Goal: Task Accomplishment & Management: Manage account settings

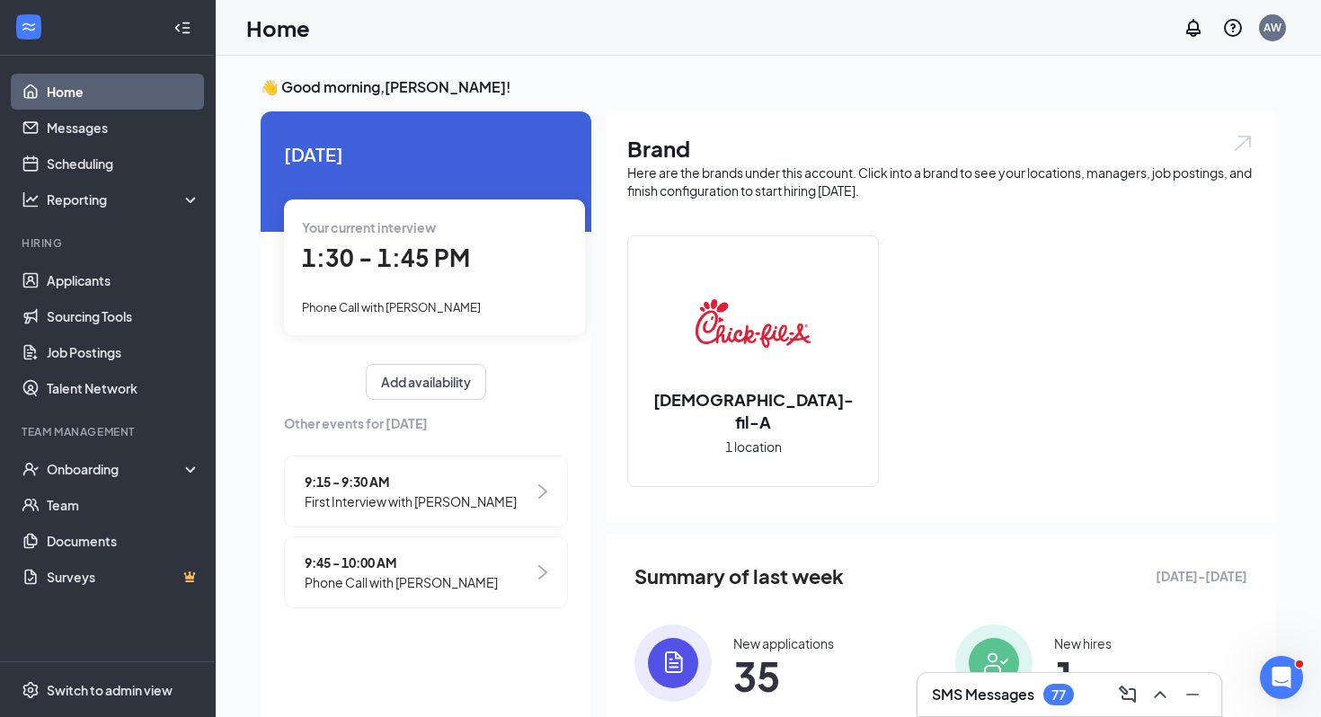
click at [413, 255] on span "1:30 - 1:45 PM" at bounding box center [386, 258] width 168 height 30
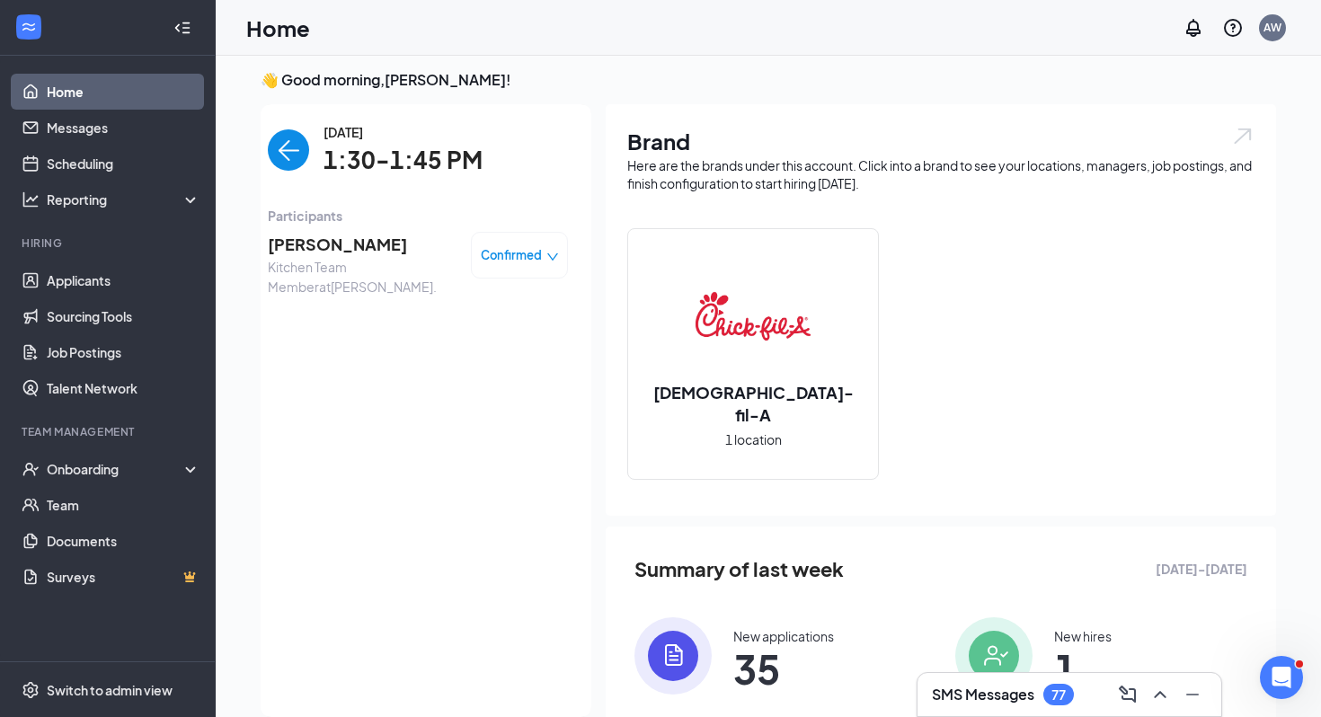
click at [363, 255] on span "[PERSON_NAME]" at bounding box center [362, 244] width 189 height 25
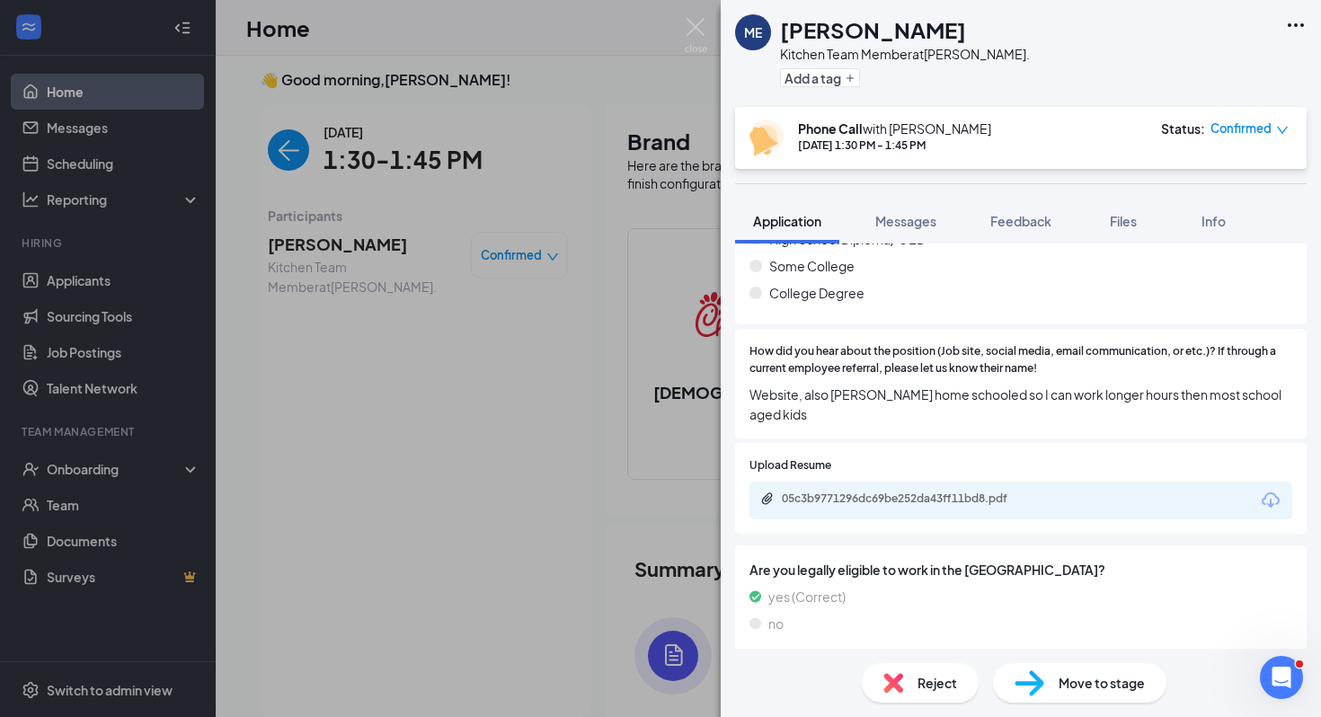
scroll to position [347, 0]
click at [935, 489] on div "05c3b9771296dc69be252da43ff11bd8.pdf" at bounding box center [908, 496] width 252 height 14
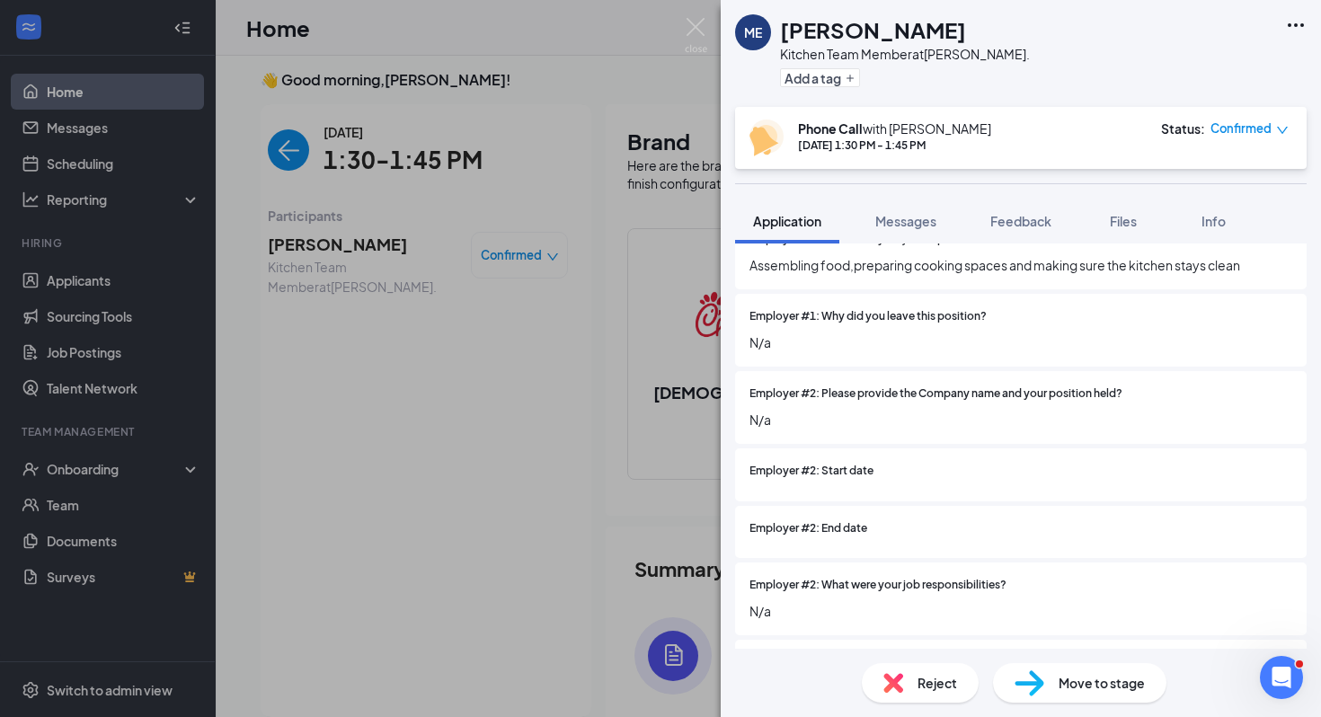
scroll to position [1963, 0]
click at [1054, 693] on div "Move to stage" at bounding box center [1079, 683] width 173 height 40
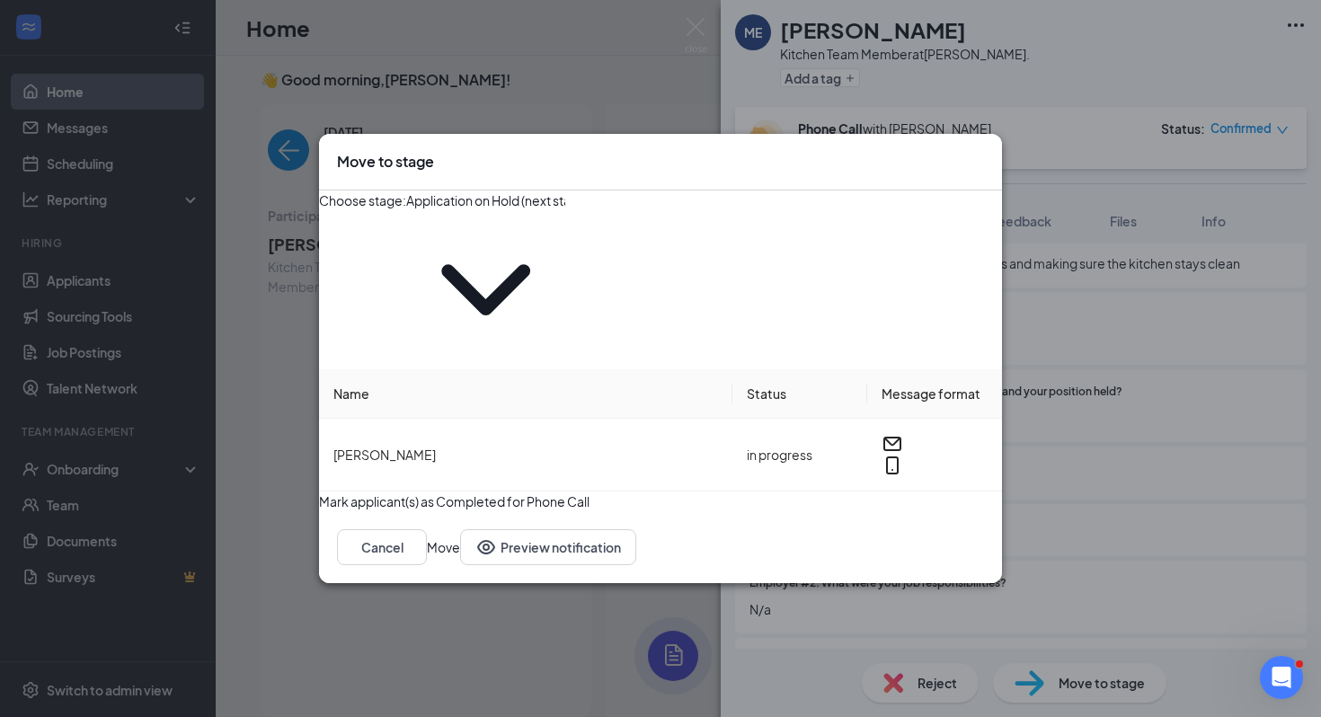
click at [531, 210] on input "Application on Hold (next stage)" at bounding box center [485, 201] width 159 height 20
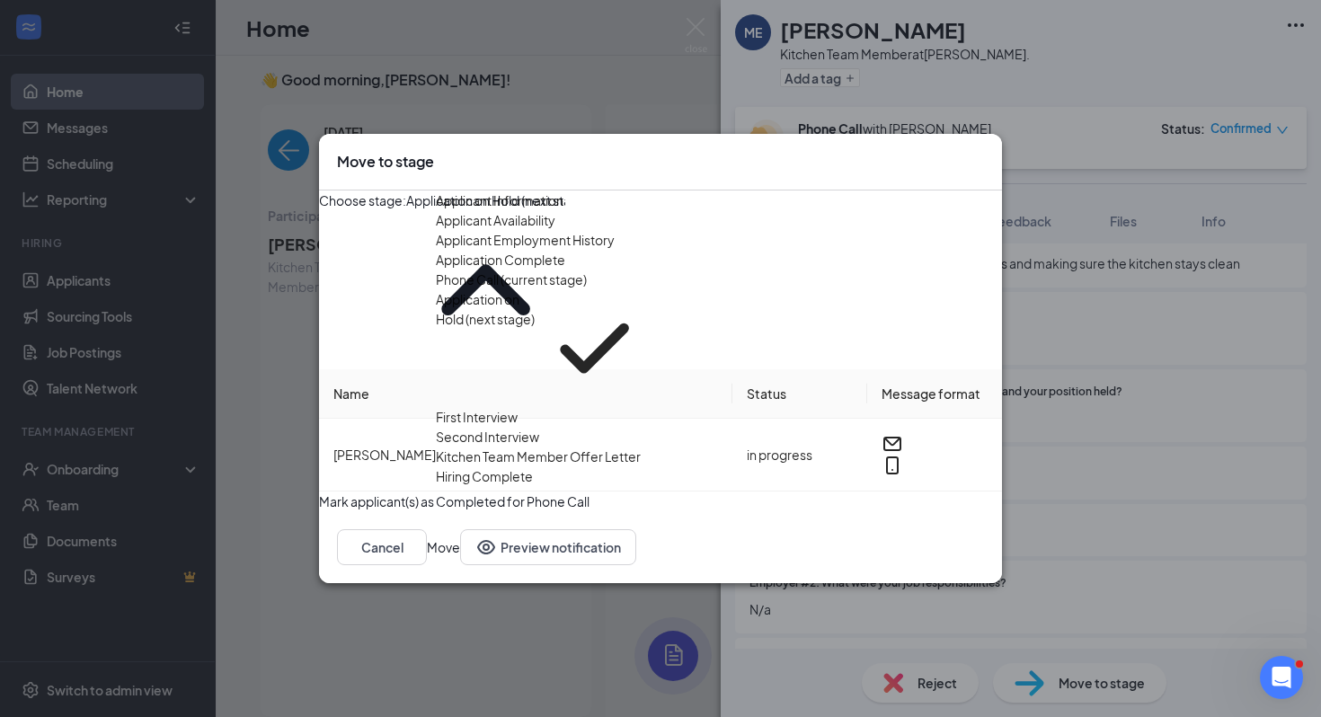
scroll to position [99, 0]
click at [518, 407] on div "First Interview" at bounding box center [477, 417] width 82 height 20
type input "First Interview"
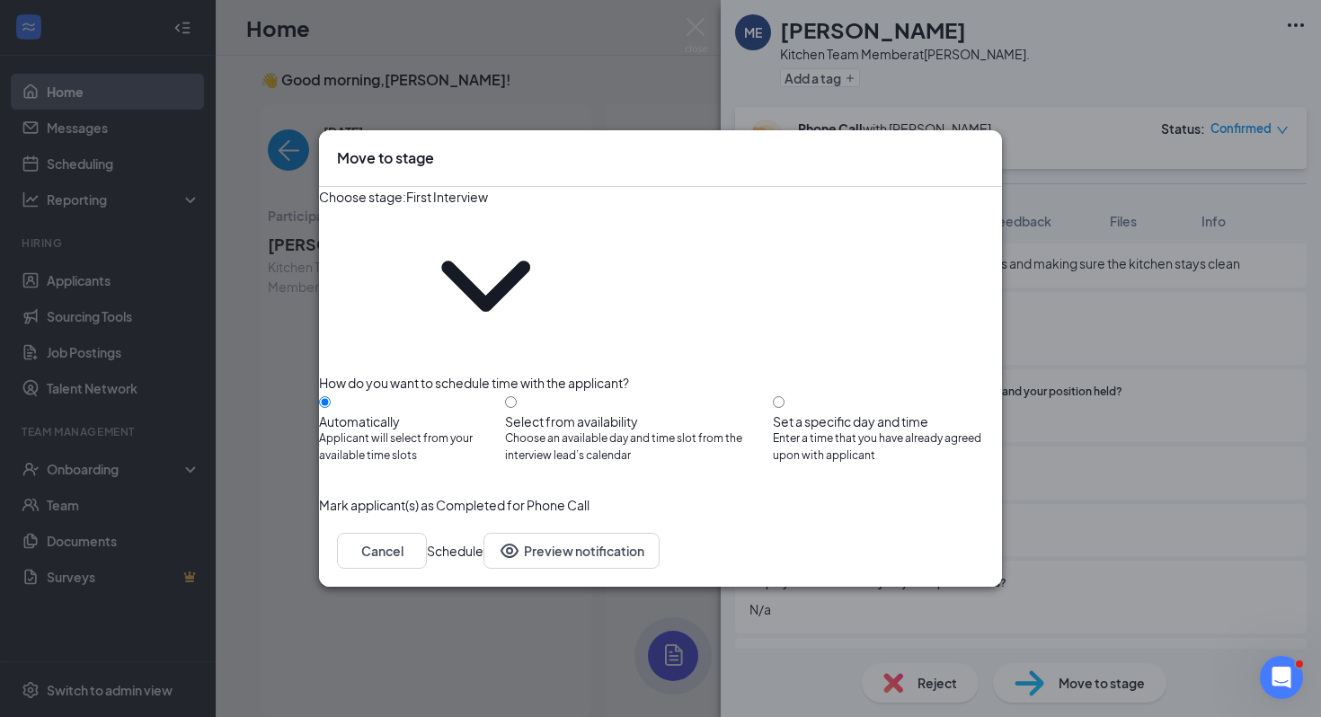
click at [483, 533] on button "Schedule" at bounding box center [455, 551] width 57 height 36
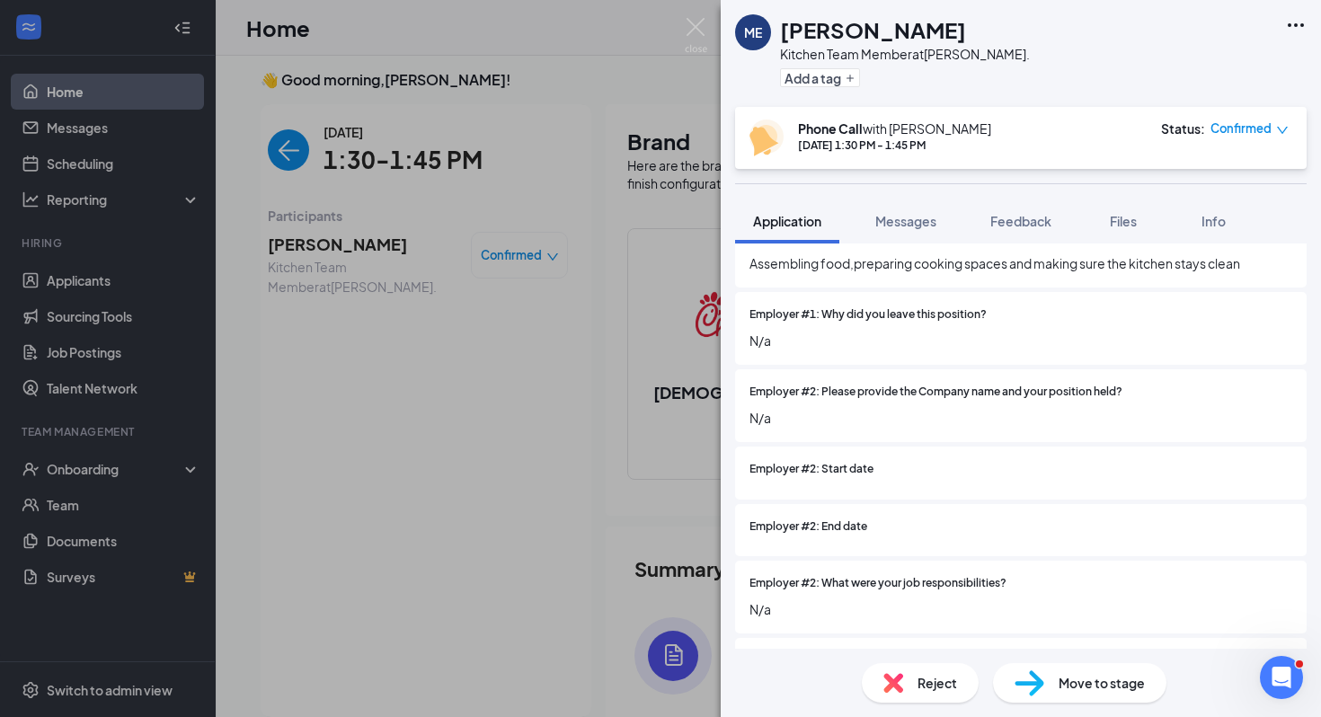
click at [563, 484] on div "ME [PERSON_NAME] Kitchen Team Member at [PERSON_NAME]. Add a tag Phone Call wit…" at bounding box center [660, 358] width 1321 height 717
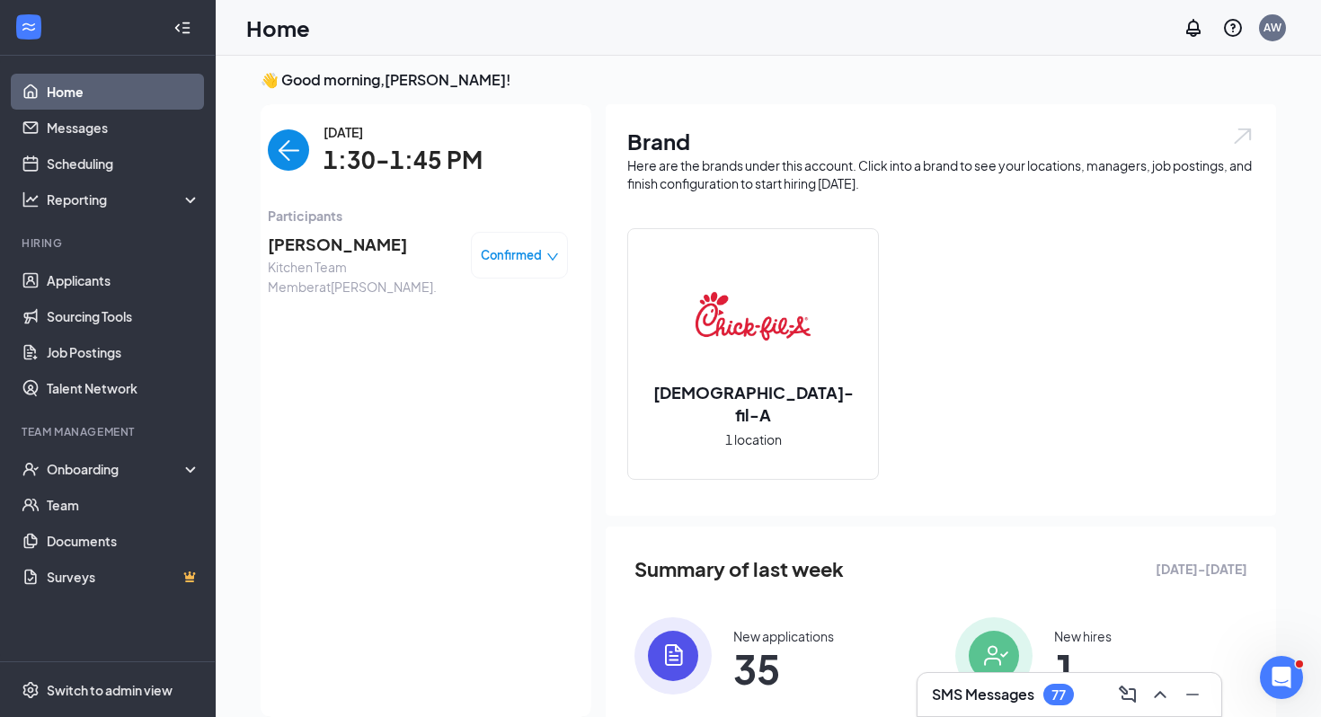
click at [305, 142] on img "back-button" at bounding box center [288, 149] width 41 height 41
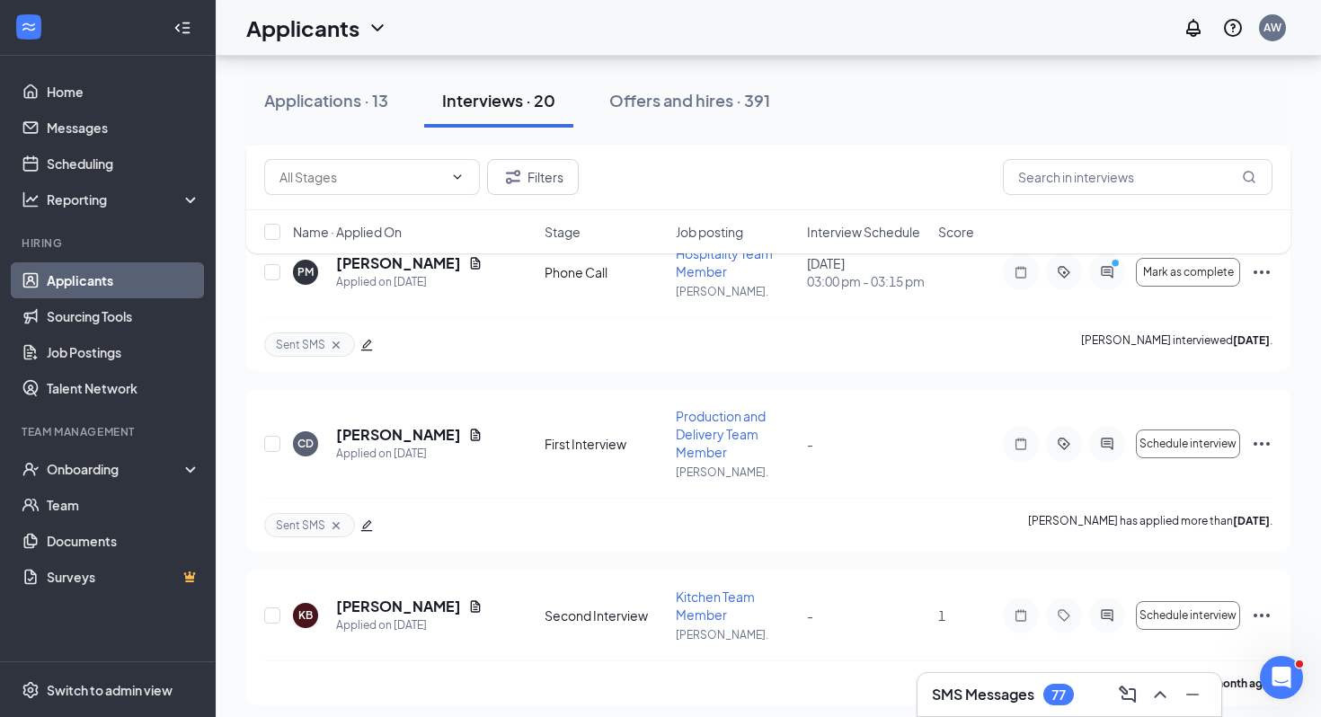
scroll to position [2709, 0]
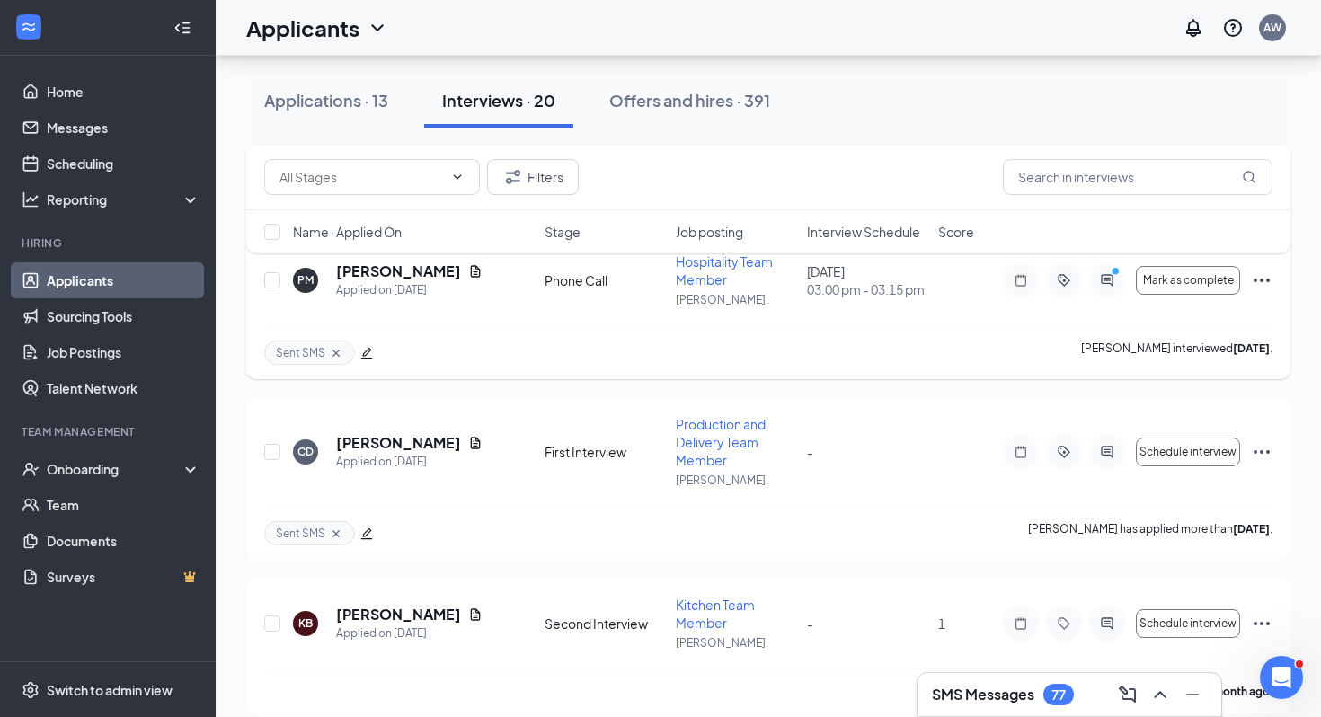
click at [1120, 297] on div at bounding box center [1107, 280] width 36 height 36
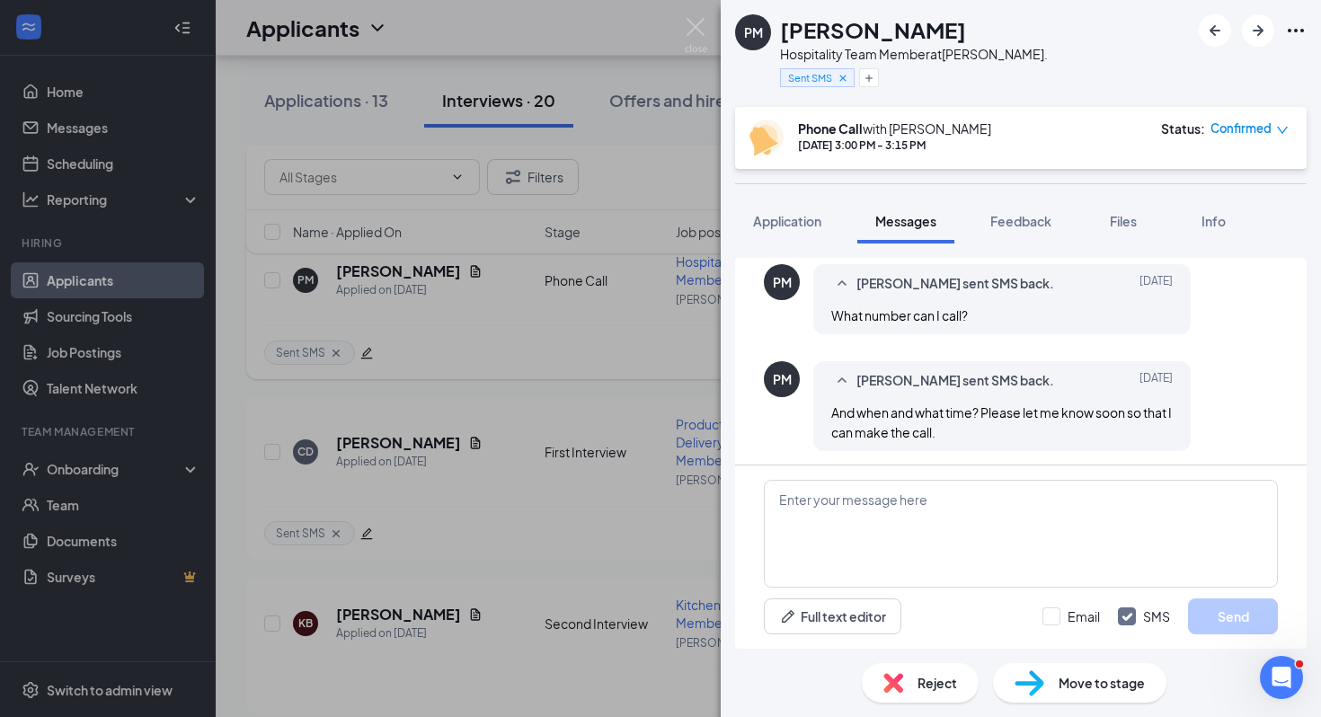
scroll to position [1625, 0]
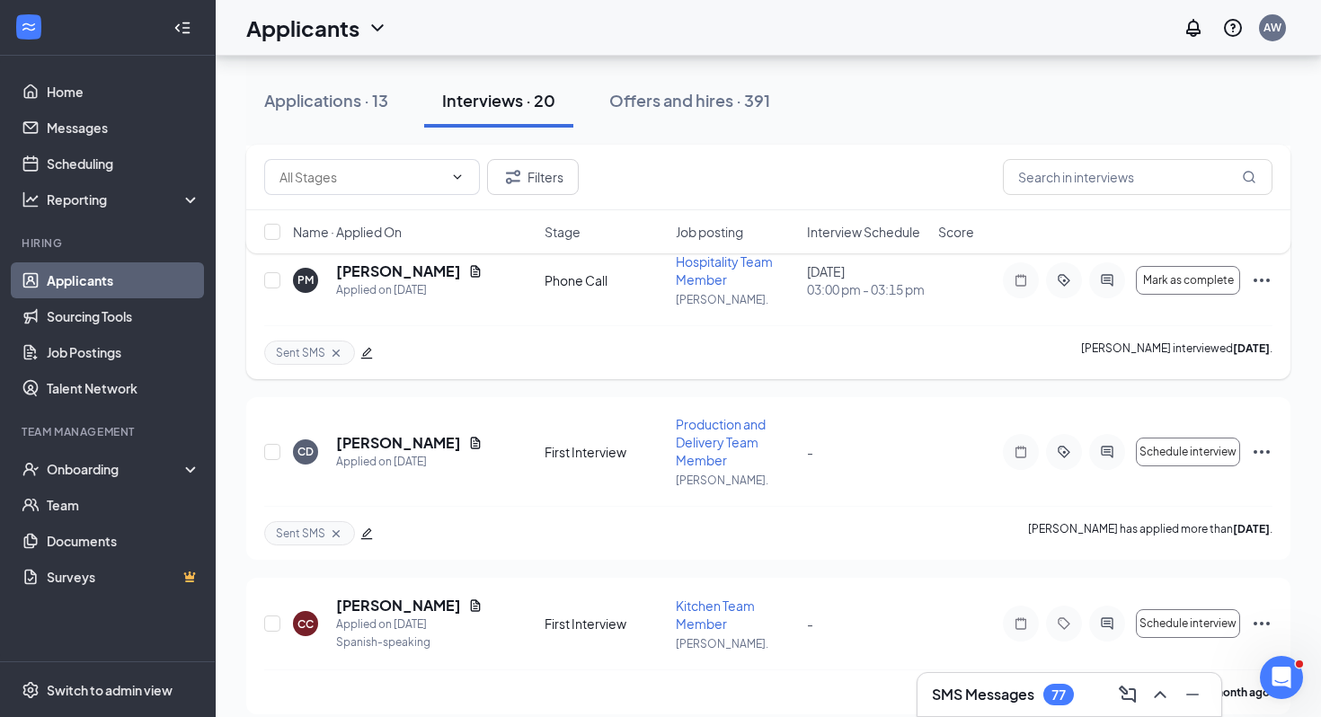
click at [1259, 291] on icon "Ellipses" at bounding box center [1262, 281] width 22 height 22
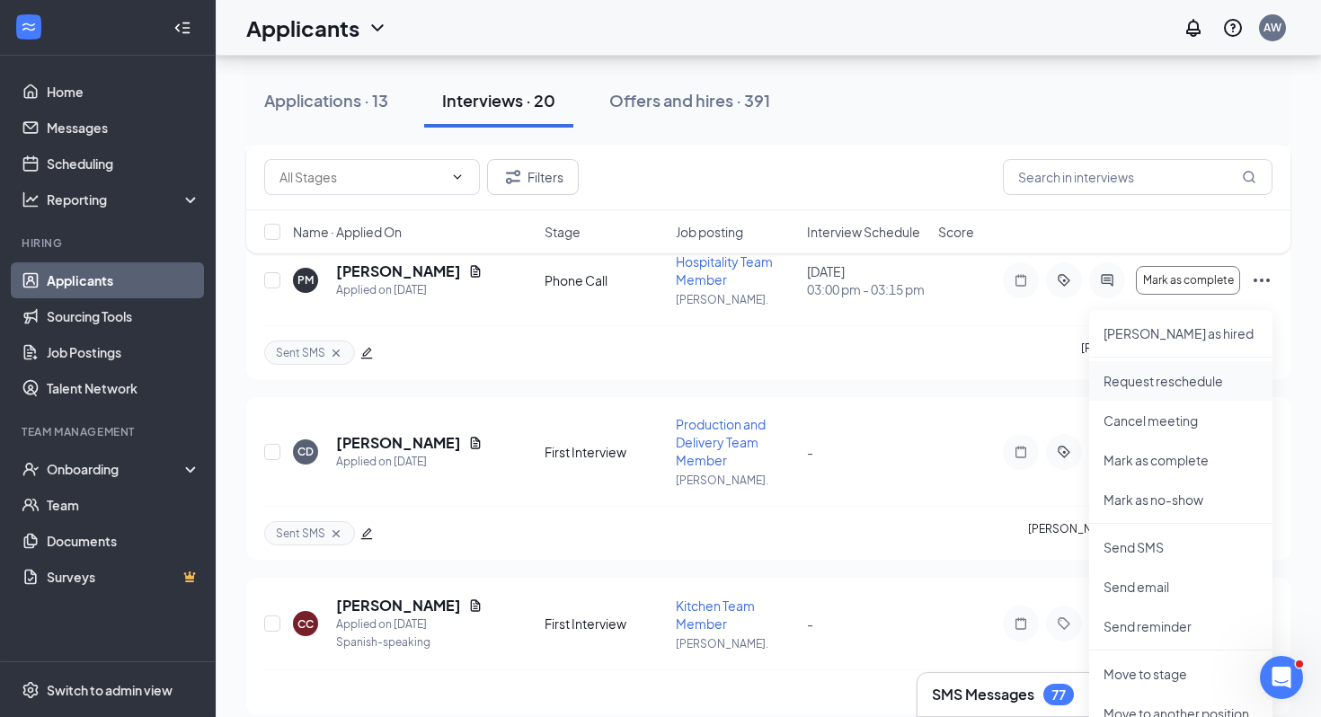
click at [1169, 381] on p "Request reschedule" at bounding box center [1180, 381] width 155 height 18
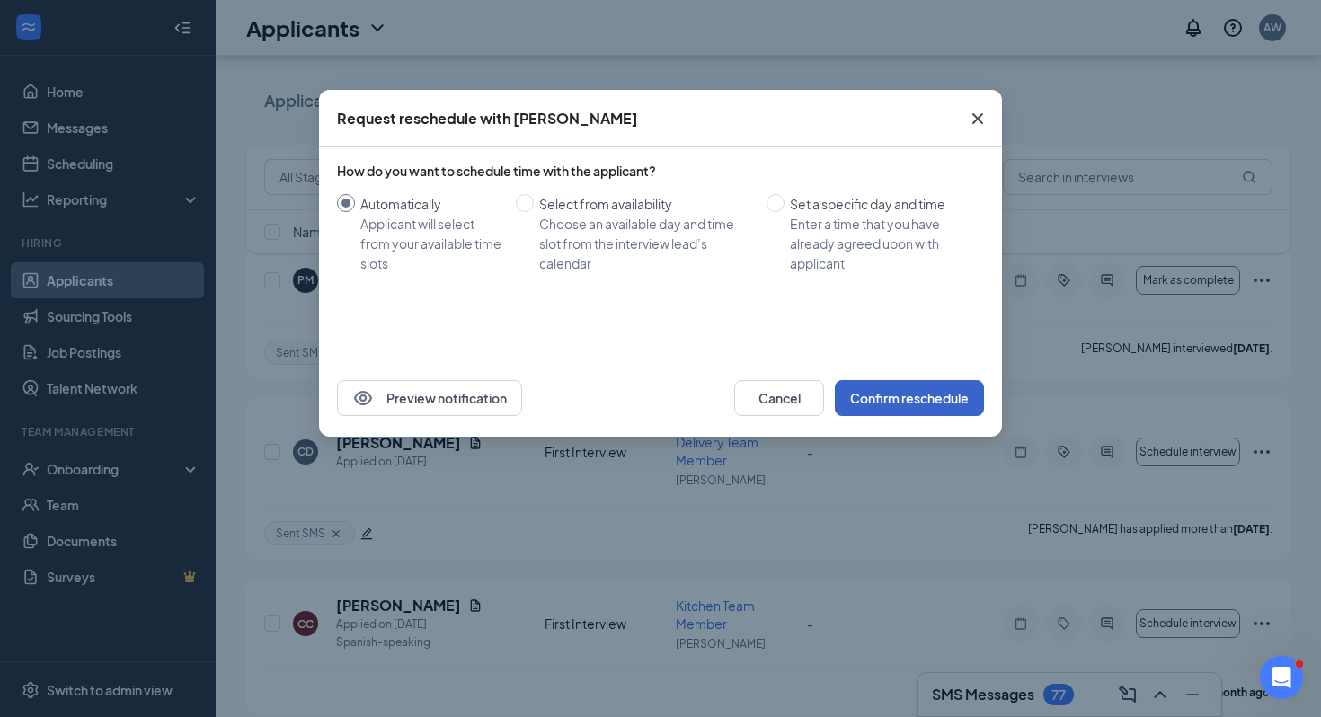
click at [882, 410] on button "Confirm reschedule" at bounding box center [909, 398] width 149 height 36
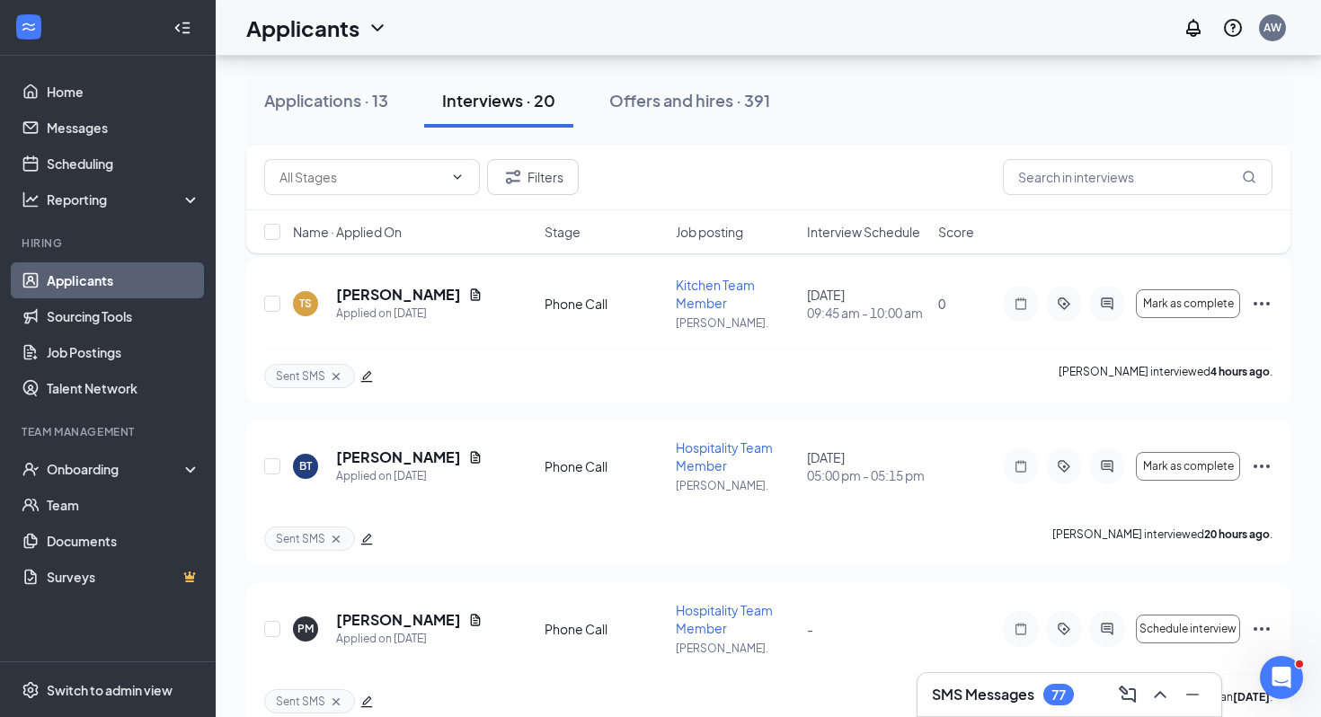
scroll to position [5457, 0]
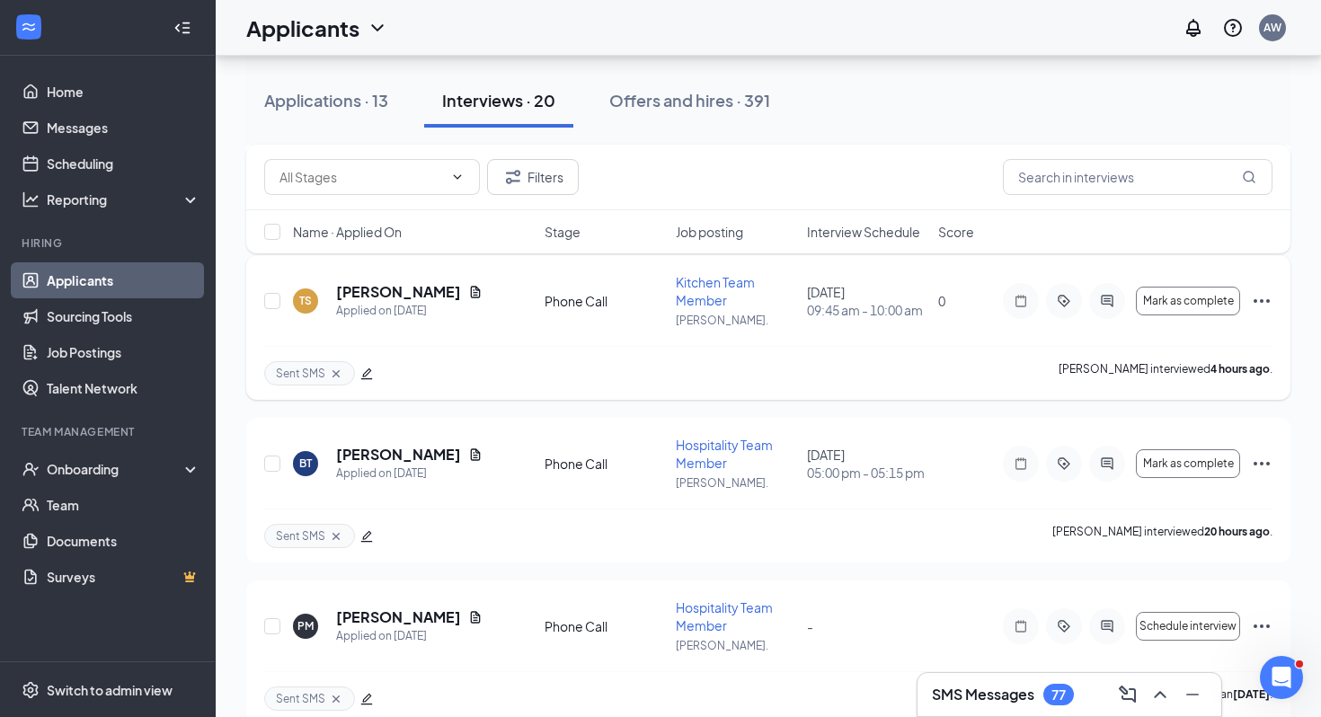
click at [1259, 312] on icon "Ellipses" at bounding box center [1262, 301] width 22 height 22
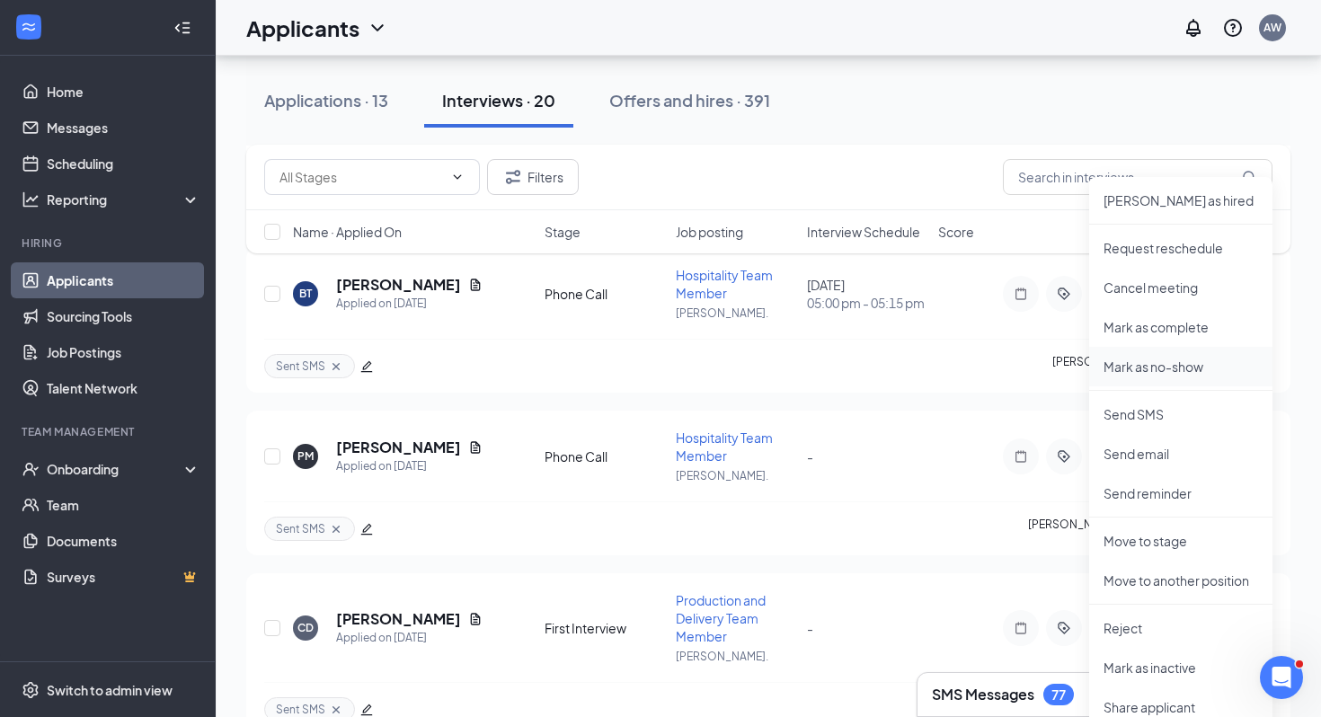
scroll to position [5640, 0]
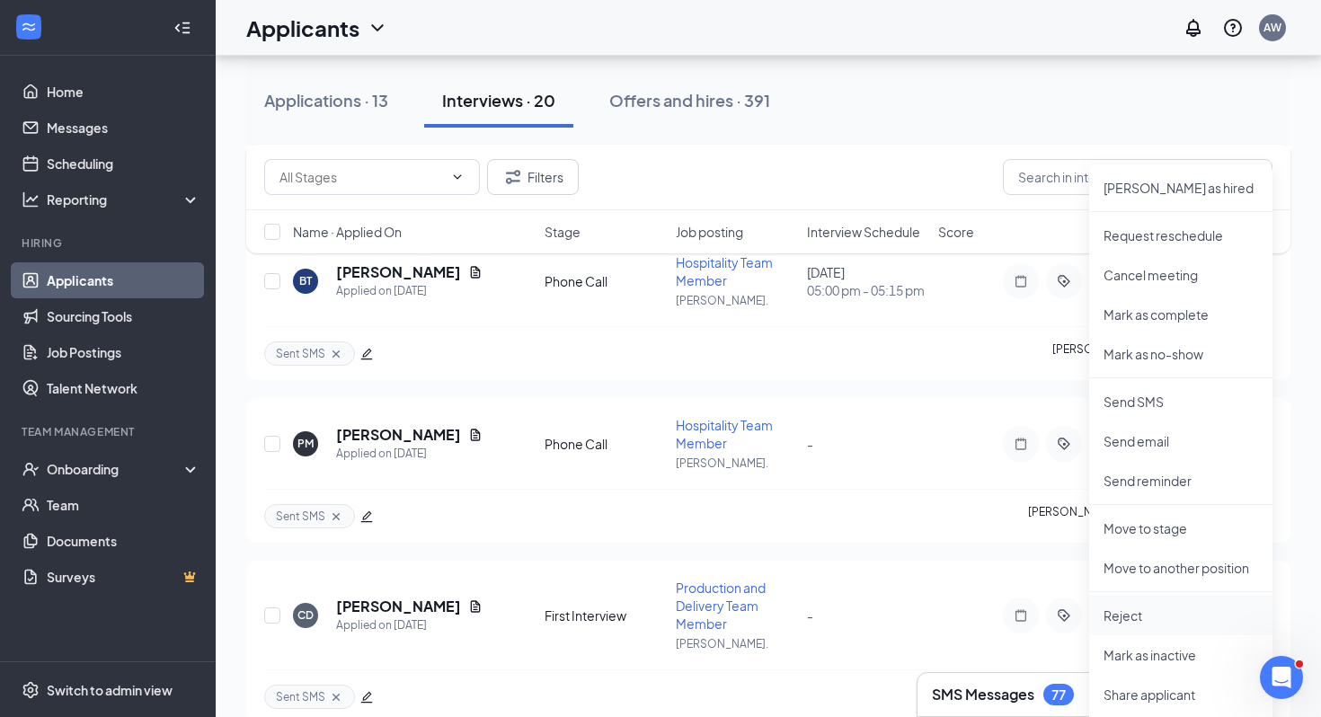
click at [1135, 619] on p "Reject" at bounding box center [1180, 616] width 155 height 18
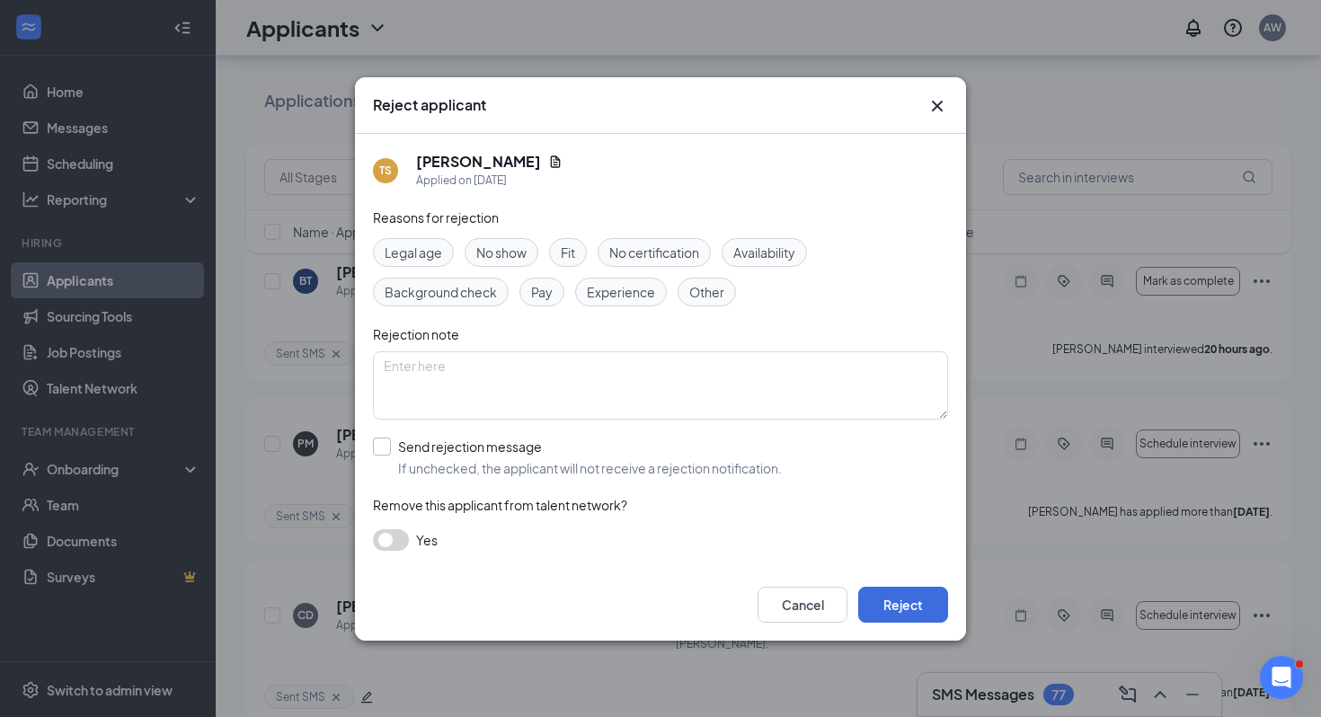
click at [419, 452] on input "Send rejection message If unchecked, the applicant will not receive a rejection…" at bounding box center [577, 458] width 409 height 40
checkbox input "true"
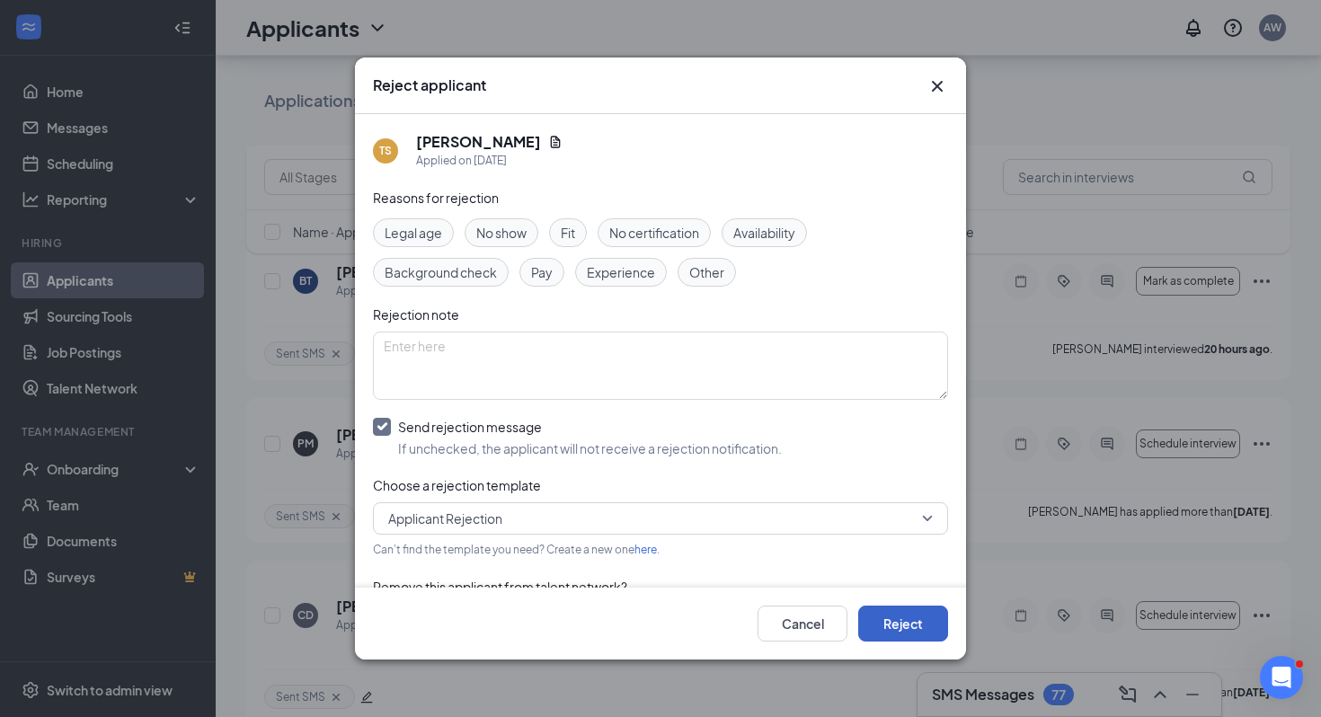
click at [908, 615] on button "Reject" at bounding box center [903, 624] width 90 height 36
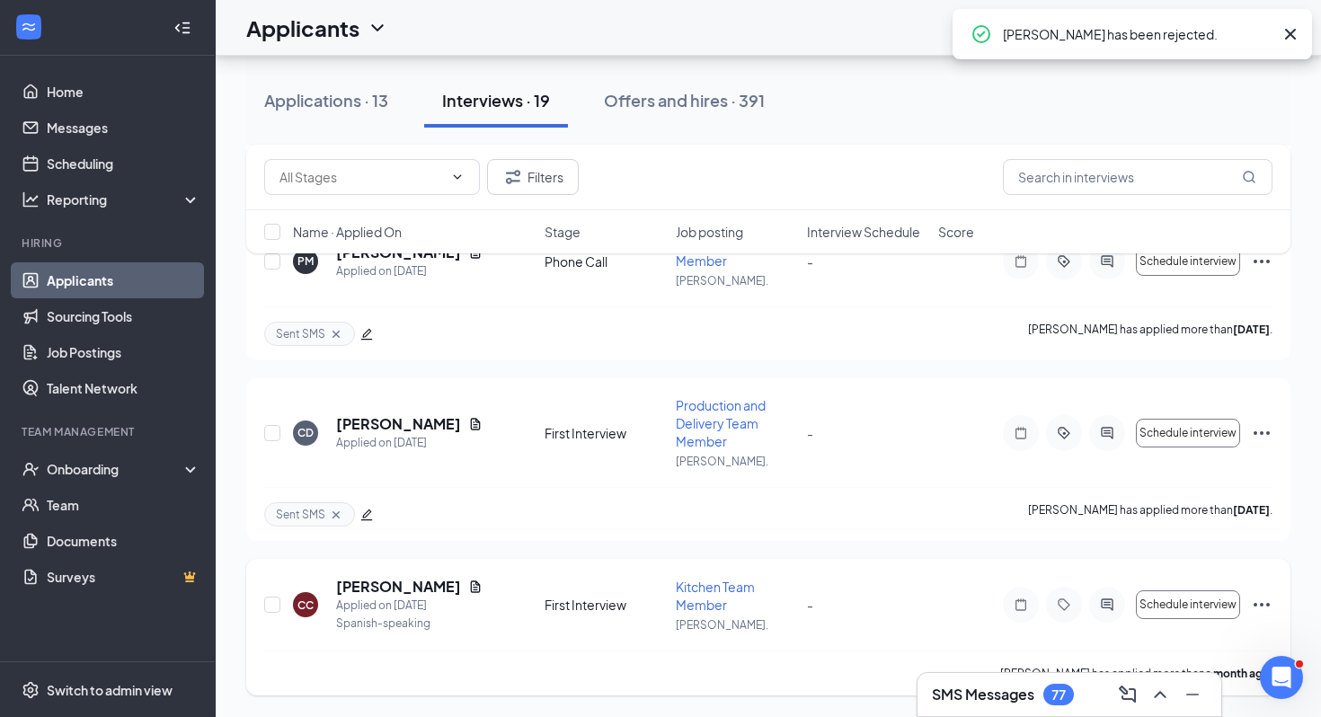
scroll to position [5529, 0]
click at [1271, 600] on icon "Ellipses" at bounding box center [1262, 605] width 22 height 22
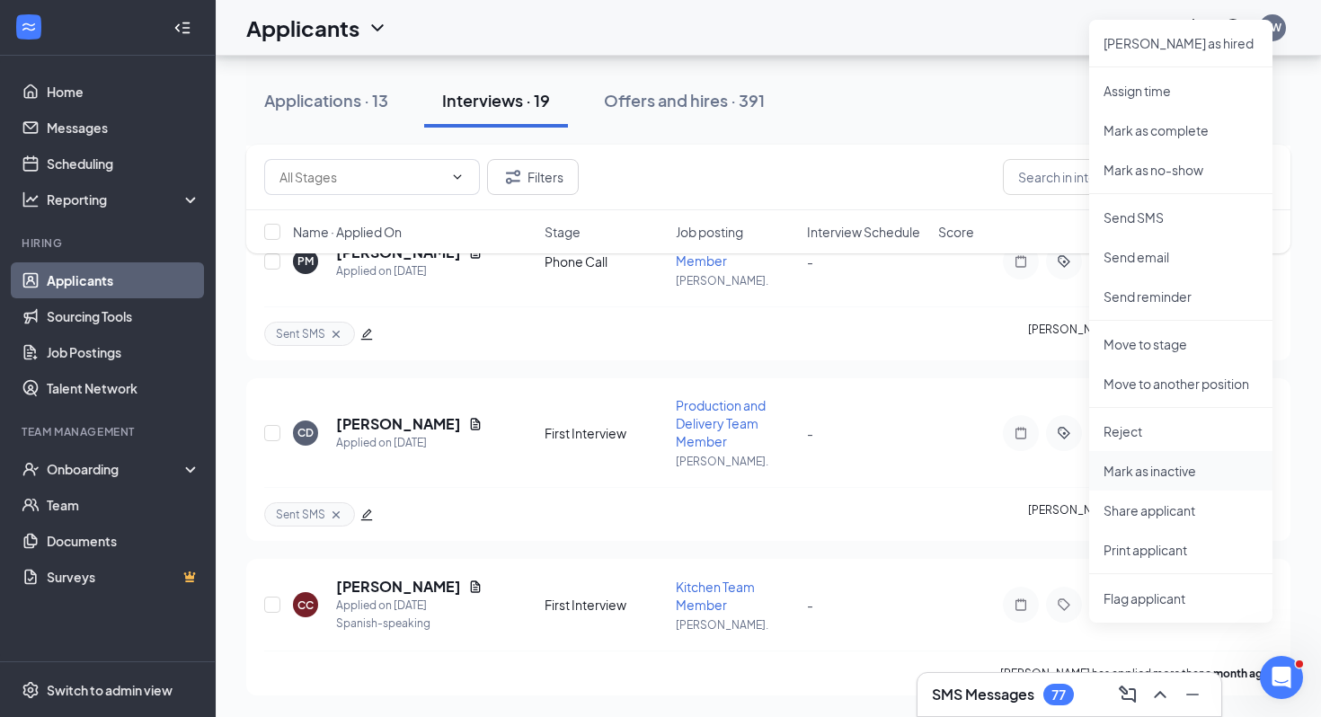
click at [1174, 462] on p "Mark as inactive" at bounding box center [1180, 471] width 155 height 18
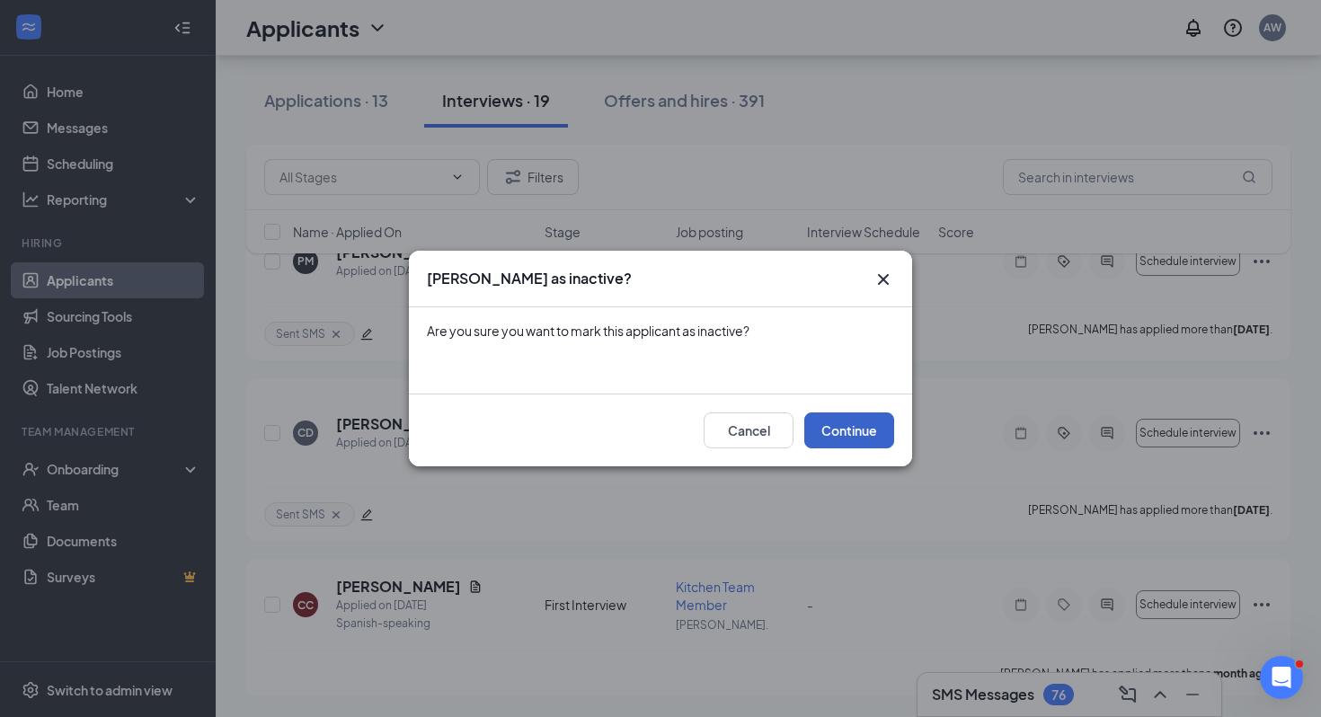
click at [835, 416] on button "Continue" at bounding box center [849, 430] width 90 height 36
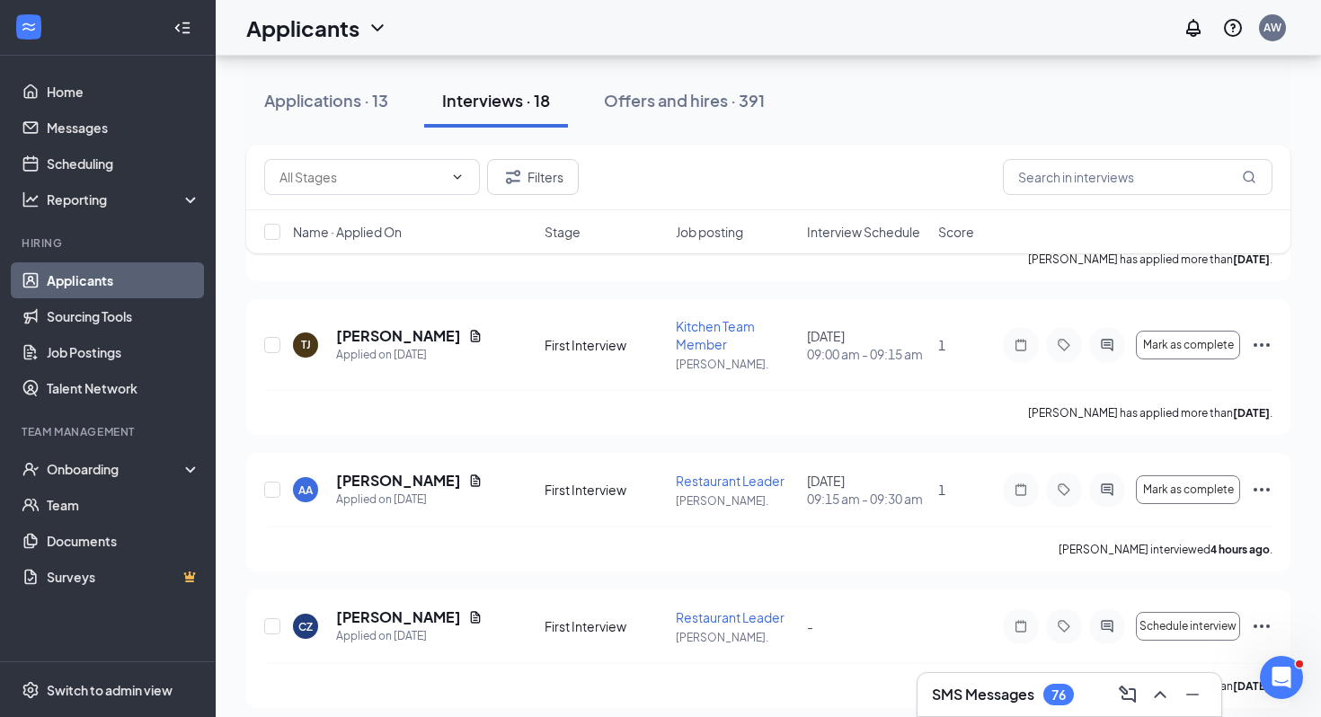
scroll to position [3601, 0]
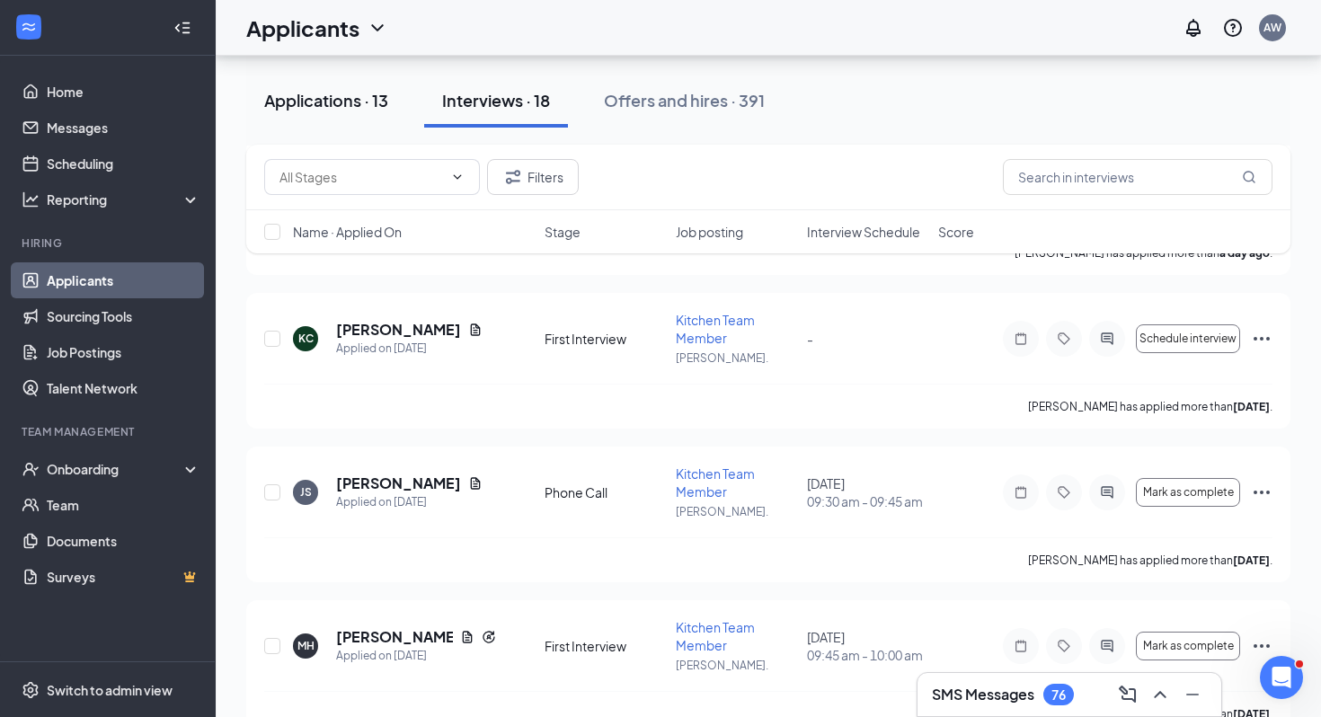
click at [331, 100] on div "Applications · 13" at bounding box center [326, 100] width 124 height 22
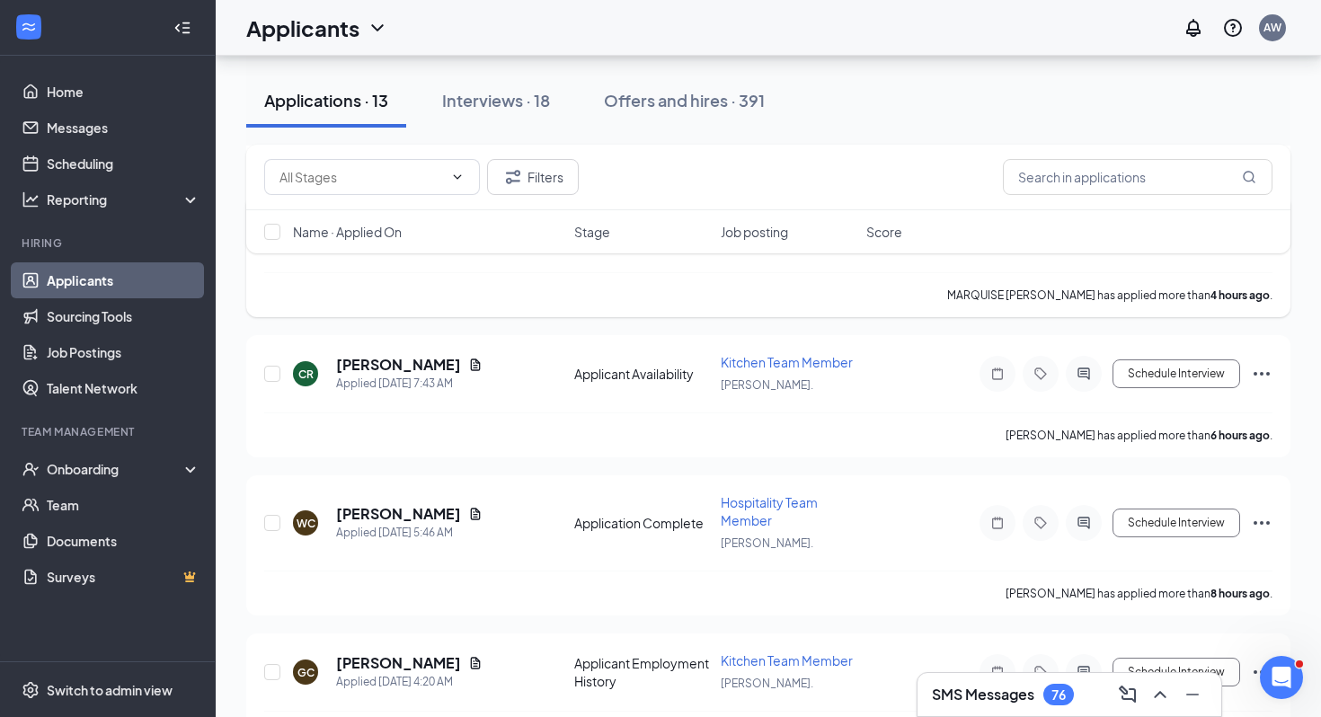
scroll to position [470, 0]
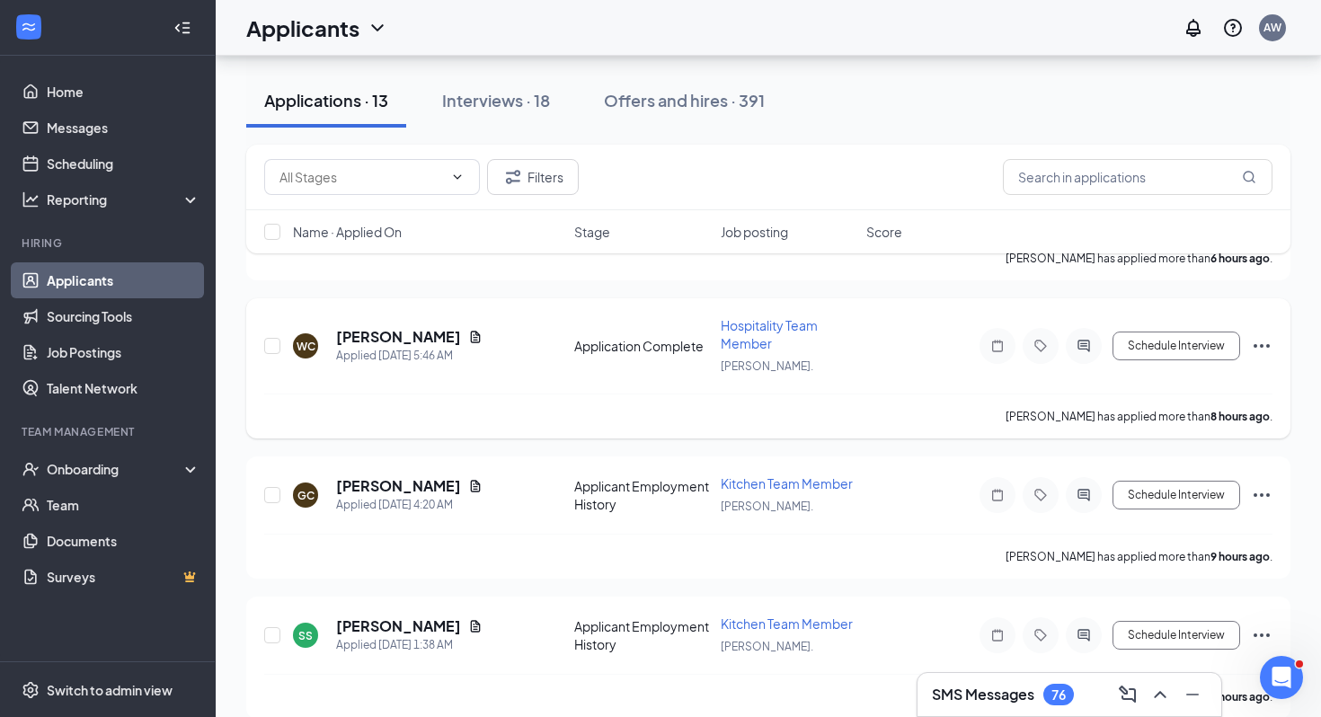
click at [429, 332] on div "Walik Carr" at bounding box center [409, 337] width 146 height 20
click at [414, 182] on input "text" at bounding box center [361, 177] width 164 height 20
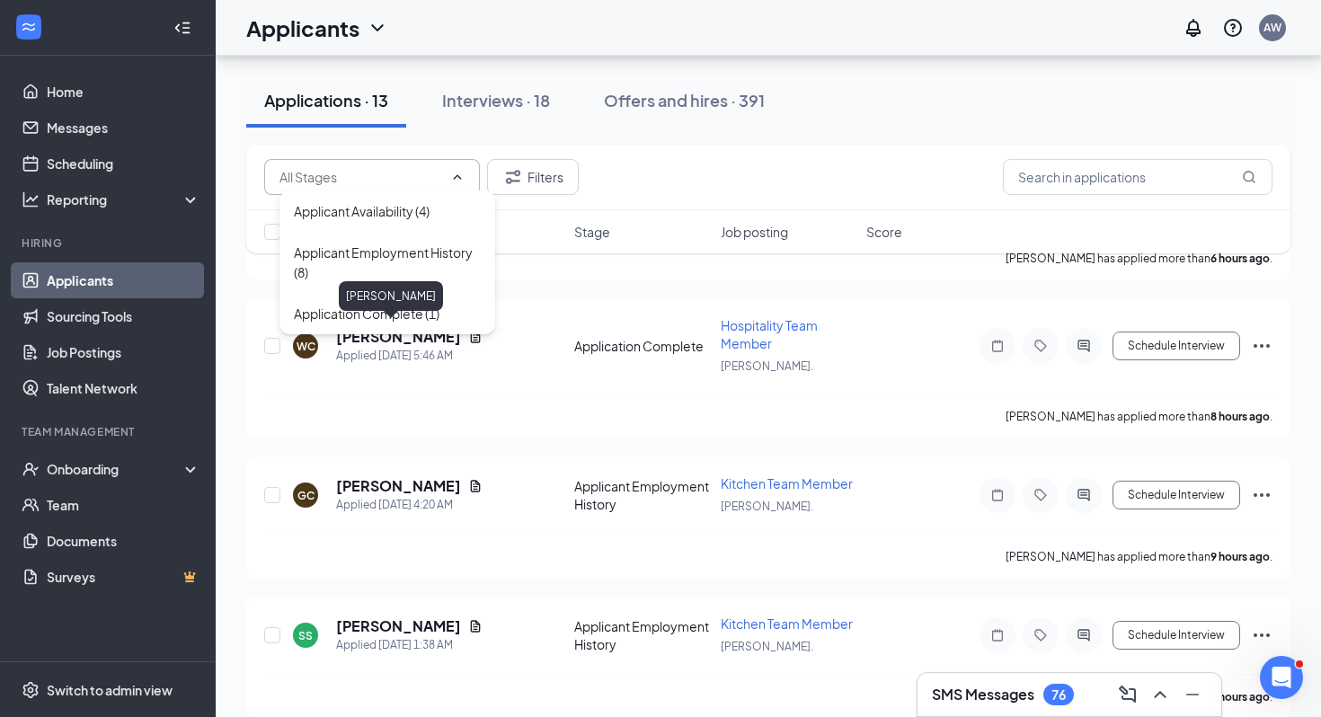
click at [400, 317] on div "Walik Carr" at bounding box center [391, 299] width 104 height 37
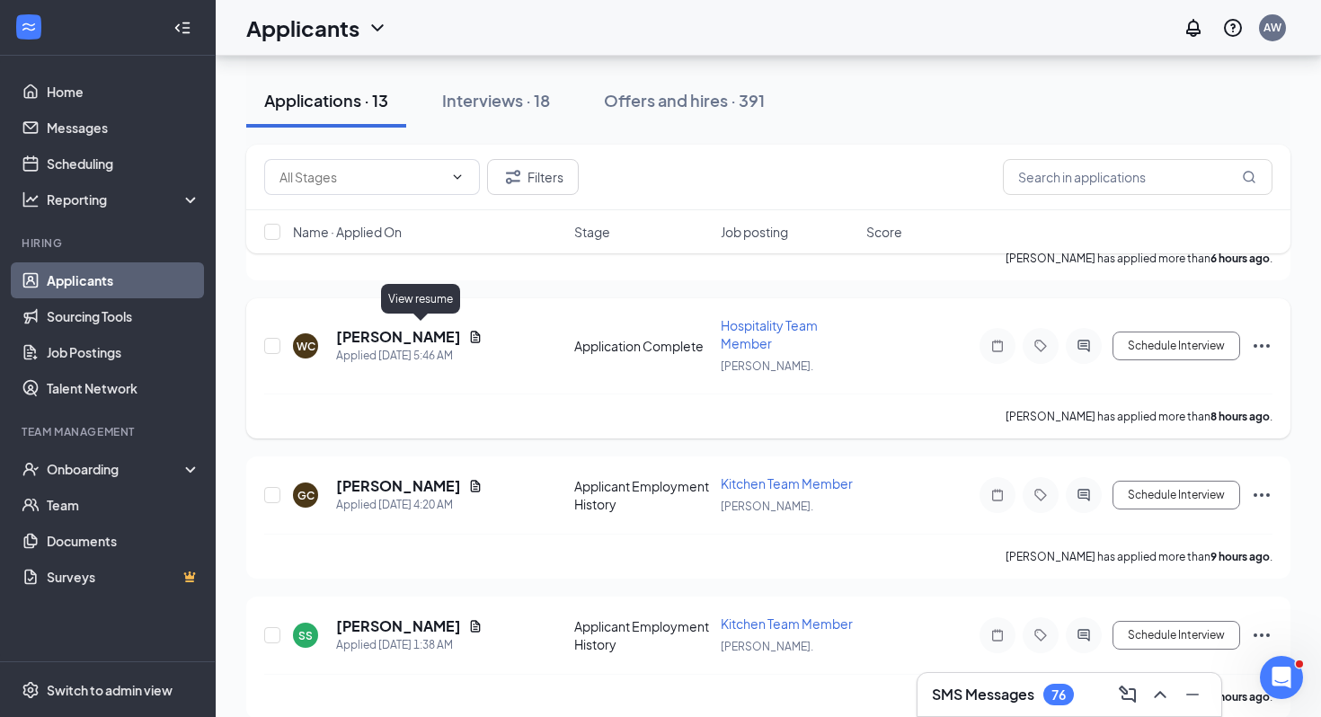
click at [468, 330] on icon "Document" at bounding box center [475, 337] width 14 height 14
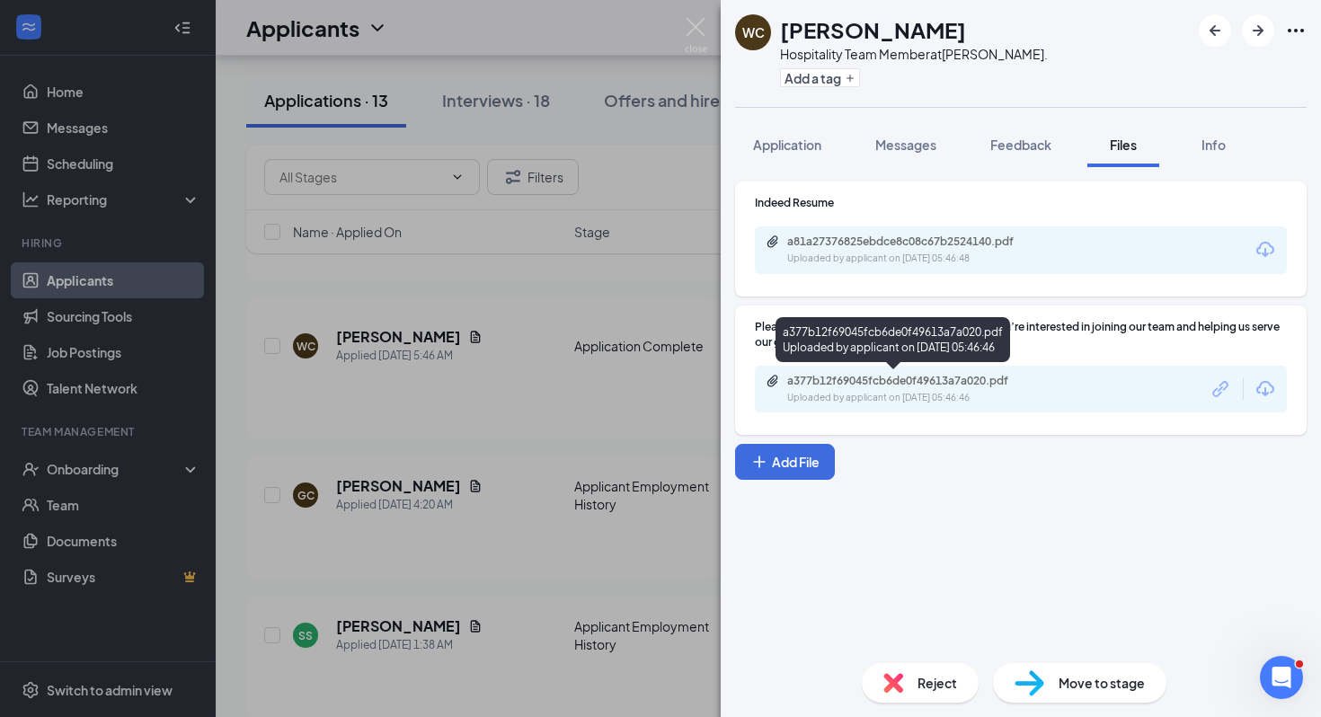
click at [931, 367] on div "a377b12f69045fcb6de0f49613a7a020.pdf Uploaded by applicant on Sep 16, 2025 at 0…" at bounding box center [892, 343] width 235 height 52
click at [928, 386] on div "a377b12f69045fcb6de0f49613a7a020.pdf" at bounding box center [913, 381] width 252 height 14
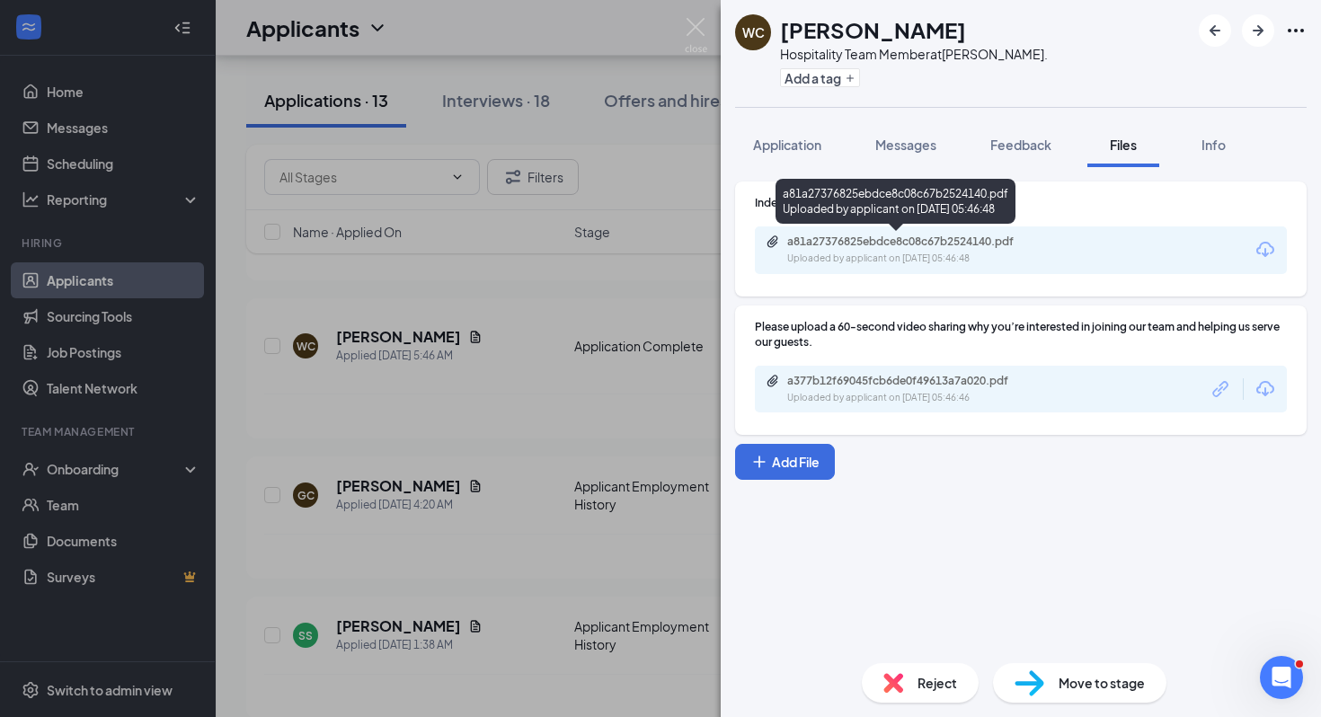
click at [816, 243] on div "a81a27376825ebdce8c08c67b2524140.pdf" at bounding box center [913, 242] width 252 height 14
